Goal: Information Seeking & Learning: Learn about a topic

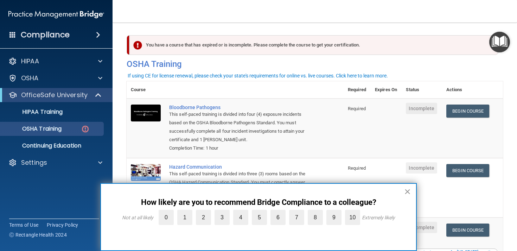
click at [406, 192] on button "×" at bounding box center [407, 191] width 7 height 11
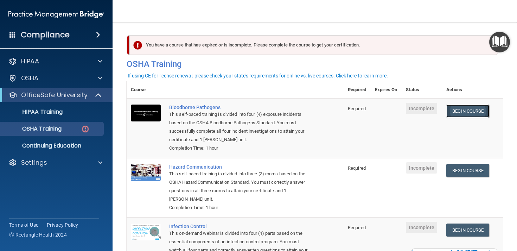
click at [459, 116] on link "Begin Course" at bounding box center [467, 110] width 43 height 13
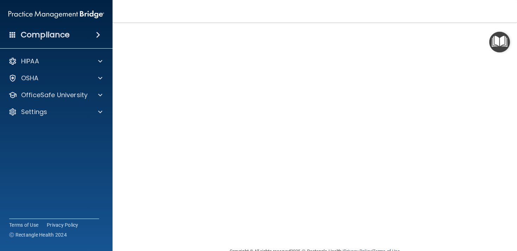
scroll to position [30, 0]
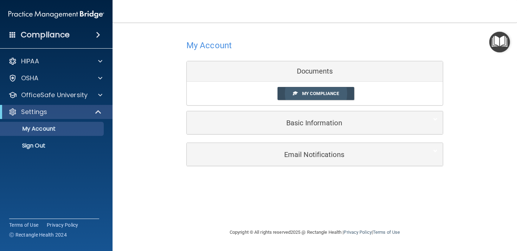
click at [289, 87] on link "My Compliance" at bounding box center [316, 93] width 77 height 13
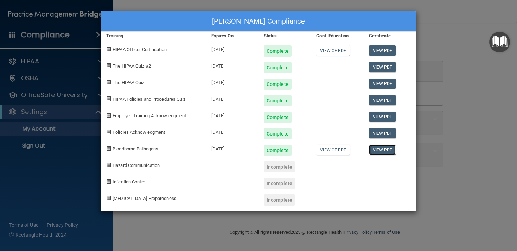
click at [386, 151] on link "View PDF" at bounding box center [382, 150] width 27 height 10
click at [427, 58] on div "Leanne Troutman's Compliance Training Expires On Status Cont. Education Certifi…" at bounding box center [258, 125] width 517 height 251
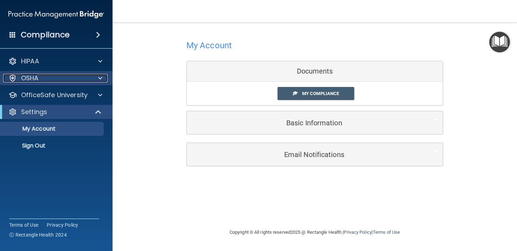
click at [47, 80] on div "OSHA" at bounding box center [46, 78] width 87 height 8
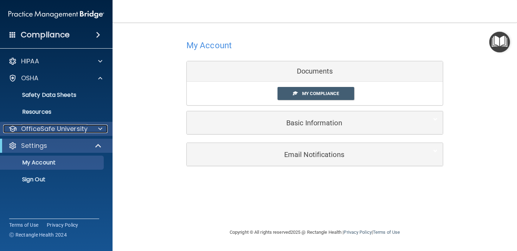
click at [51, 129] on p "OfficeSafe University" at bounding box center [54, 129] width 66 height 8
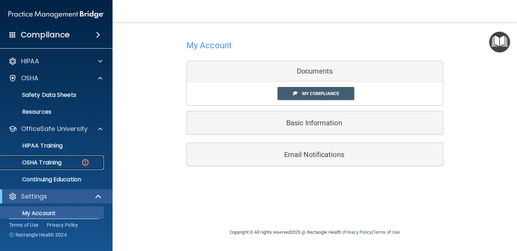
click at [45, 169] on link "OSHA Training" at bounding box center [48, 162] width 111 height 14
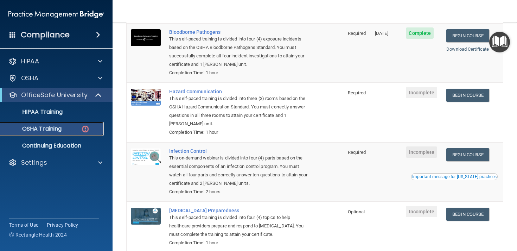
scroll to position [76, 0]
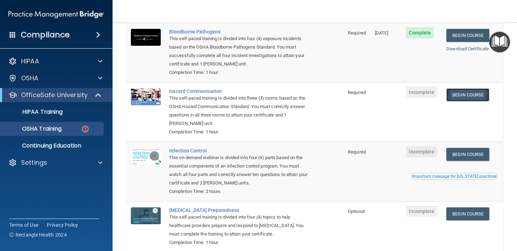
click at [465, 98] on link "Begin Course" at bounding box center [467, 94] width 43 height 13
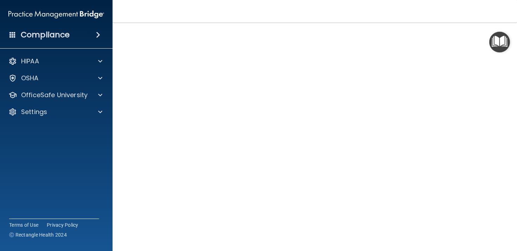
scroll to position [29, 0]
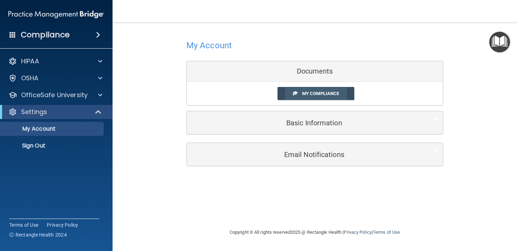
click at [316, 95] on span "My Compliance" at bounding box center [320, 93] width 37 height 5
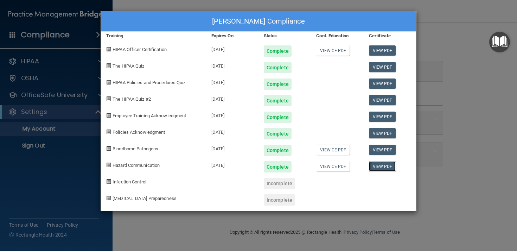
click at [383, 166] on link "View PDF" at bounding box center [382, 166] width 27 height 10
click at [456, 187] on div "Leanne Troutman's Compliance Training Expires On Status Cont. Education Certifi…" at bounding box center [258, 125] width 517 height 251
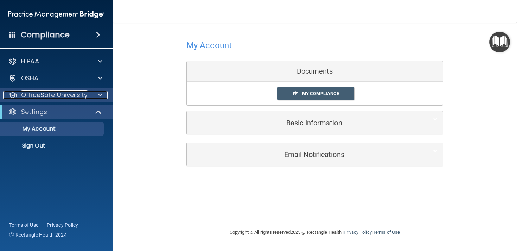
click at [92, 96] on div at bounding box center [99, 95] width 18 height 8
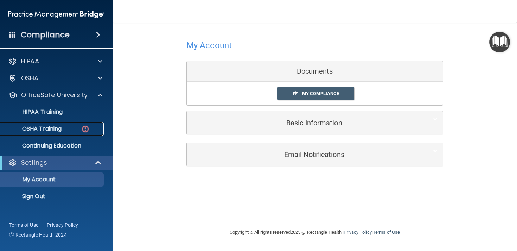
click at [59, 130] on p "OSHA Training" at bounding box center [33, 128] width 57 height 7
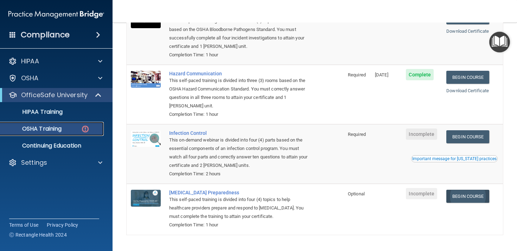
scroll to position [103, 0]
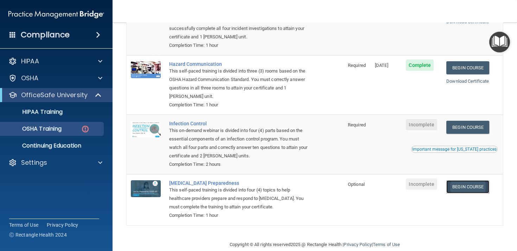
click at [469, 191] on link "Begin Course" at bounding box center [467, 186] width 43 height 13
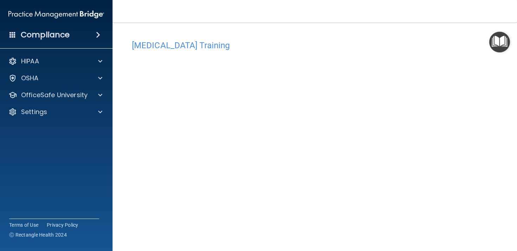
scroll to position [29, 0]
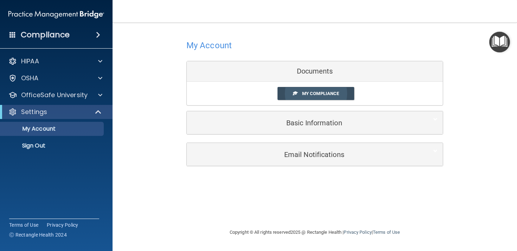
click at [329, 96] on span "My Compliance" at bounding box center [320, 93] width 37 height 5
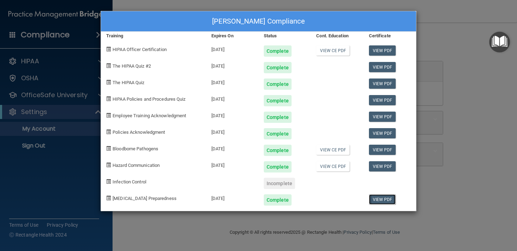
click at [386, 202] on link "View PDF" at bounding box center [382, 199] width 27 height 10
click at [447, 162] on div "Leanne Troutman's Compliance Training Expires On Status Cont. Education Certifi…" at bounding box center [258, 125] width 517 height 251
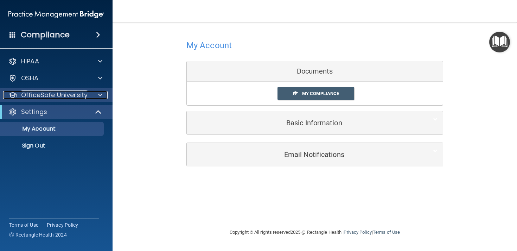
click at [74, 96] on p "OfficeSafe University" at bounding box center [54, 95] width 66 height 8
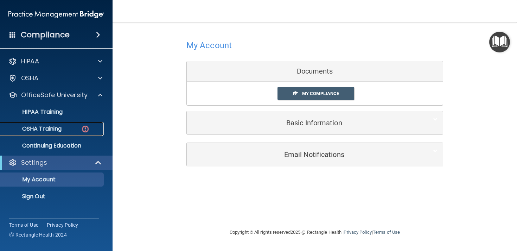
click at [57, 128] on p "OSHA Training" at bounding box center [33, 128] width 57 height 7
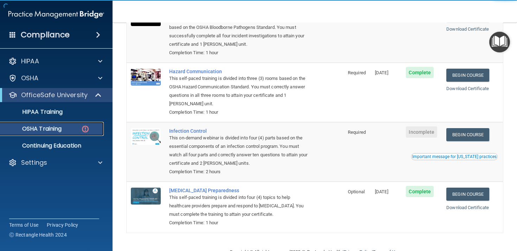
scroll to position [100, 0]
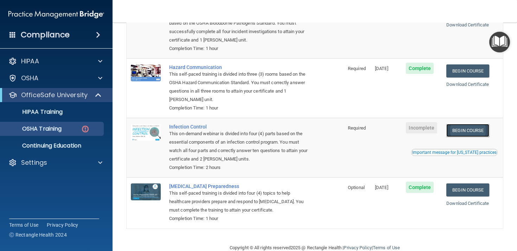
click at [462, 129] on link "Begin Course" at bounding box center [467, 130] width 43 height 13
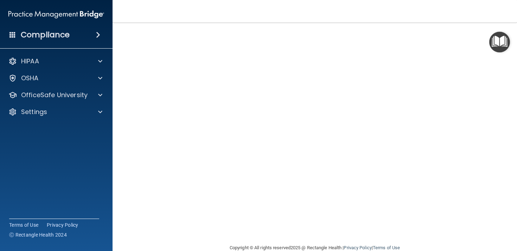
scroll to position [37, 0]
